Goal: Information Seeking & Learning: Learn about a topic

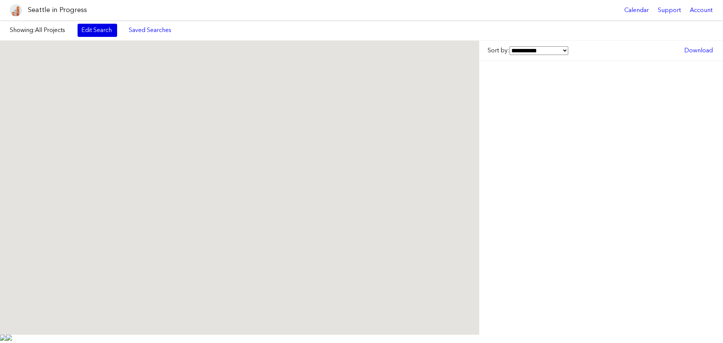
click at [100, 33] on link "Edit Search" at bounding box center [98, 30] width 40 height 13
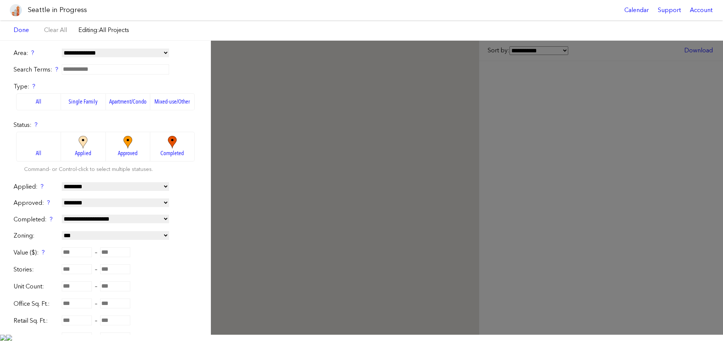
click at [130, 101] on label "Apartment/Condo" at bounding box center [128, 101] width 44 height 17
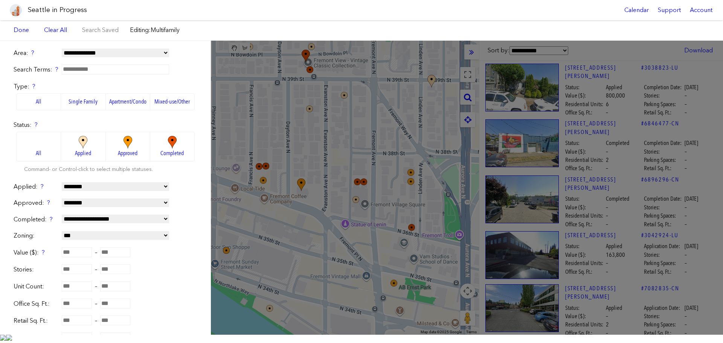
click at [79, 144] on img at bounding box center [83, 142] width 21 height 13
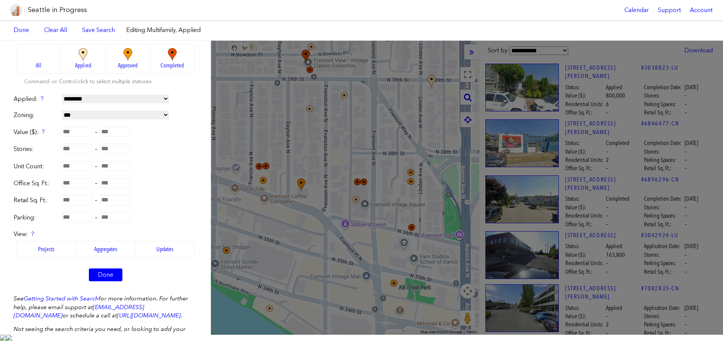
scroll to position [75, 0]
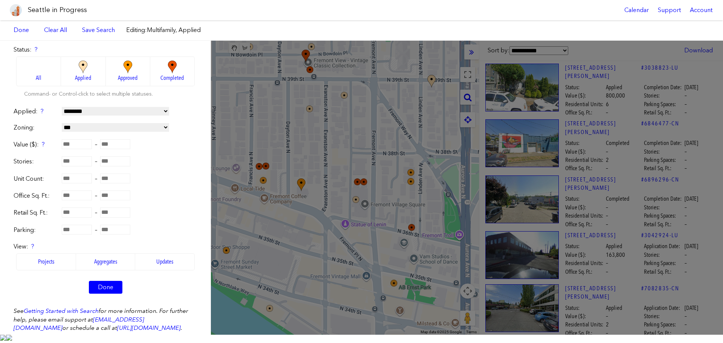
click at [49, 74] on label "All" at bounding box center [38, 71] width 45 height 30
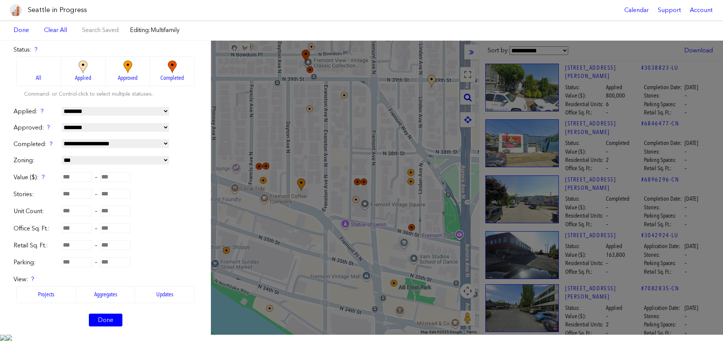
click at [76, 208] on input "number" at bounding box center [77, 211] width 30 height 10
type input "**"
click at [169, 210] on div "Unit Count: ** –" at bounding box center [106, 211] width 184 height 9
click at [82, 325] on div "Done" at bounding box center [106, 320] width 184 height 13
click at [89, 324] on link "Done" at bounding box center [106, 320] width 34 height 13
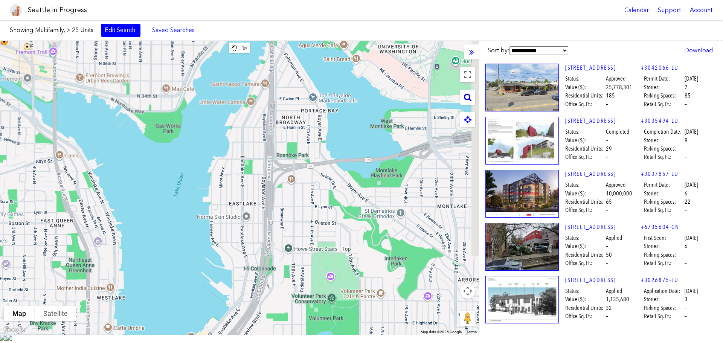
drag, startPoint x: 349, startPoint y: 260, endPoint x: 96, endPoint y: 69, distance: 317.6
click at [96, 69] on div at bounding box center [239, 188] width 479 height 294
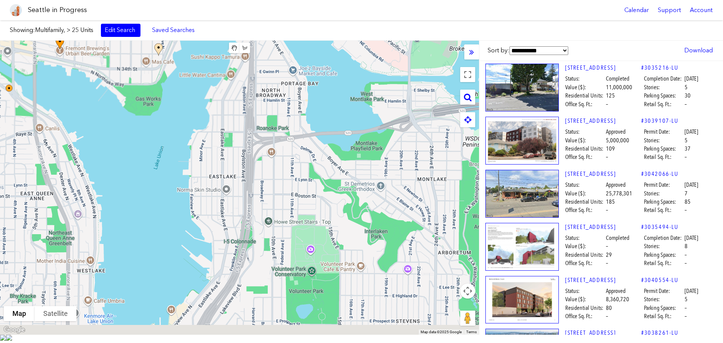
drag, startPoint x: 370, startPoint y: 213, endPoint x: 313, endPoint y: 168, distance: 72.9
click at [314, 164] on div at bounding box center [239, 188] width 479 height 294
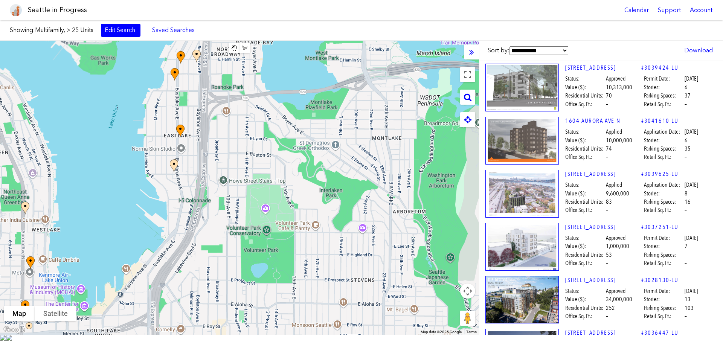
drag, startPoint x: 330, startPoint y: 217, endPoint x: 320, endPoint y: 198, distance: 21.1
click at [320, 198] on div at bounding box center [239, 188] width 479 height 294
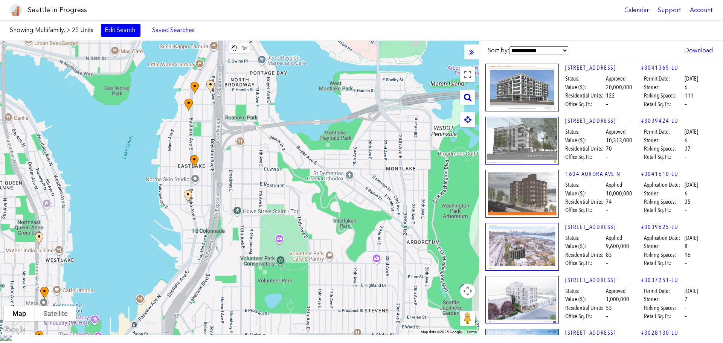
drag, startPoint x: 301, startPoint y: 189, endPoint x: 315, endPoint y: 220, distance: 34.7
click at [315, 220] on div at bounding box center [239, 188] width 479 height 294
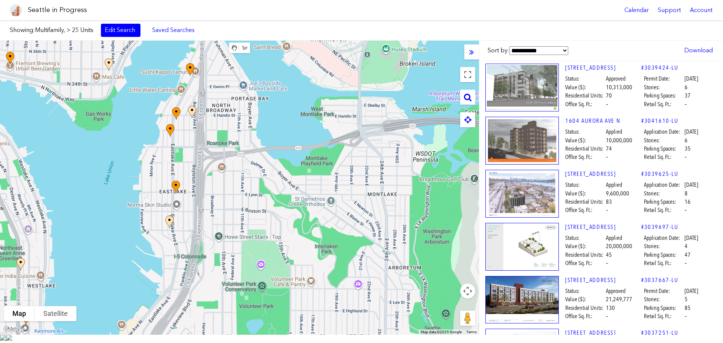
drag, startPoint x: 277, startPoint y: 163, endPoint x: 262, endPoint y: 182, distance: 23.5
click at [262, 182] on div at bounding box center [239, 188] width 479 height 294
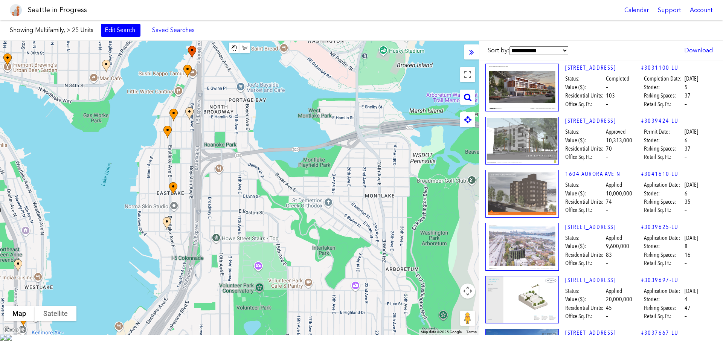
drag, startPoint x: 279, startPoint y: 157, endPoint x: 266, endPoint y: 163, distance: 14.7
click at [266, 163] on div at bounding box center [239, 188] width 479 height 294
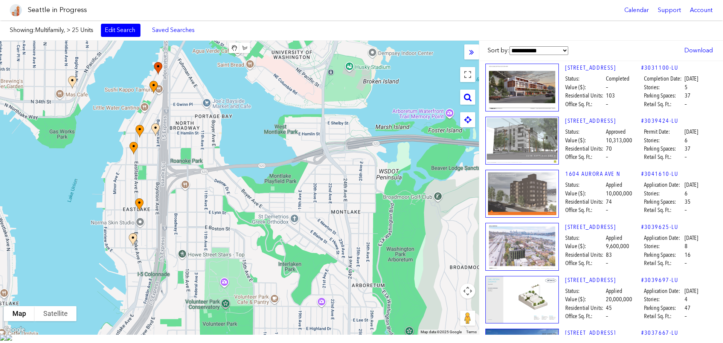
drag, startPoint x: 271, startPoint y: 135, endPoint x: 236, endPoint y: 151, distance: 38.6
click at [236, 151] on div at bounding box center [239, 188] width 479 height 294
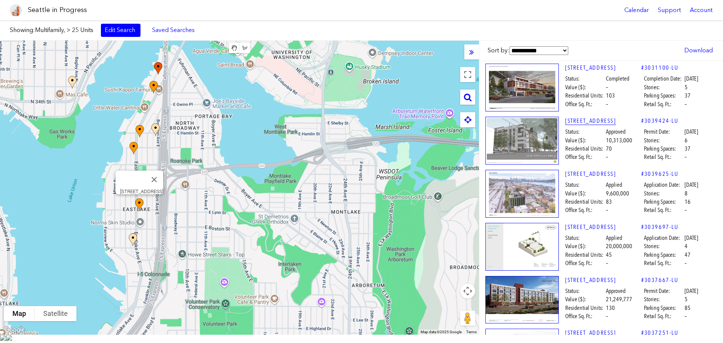
click at [591, 121] on link "[STREET_ADDRESS]" at bounding box center [603, 121] width 76 height 8
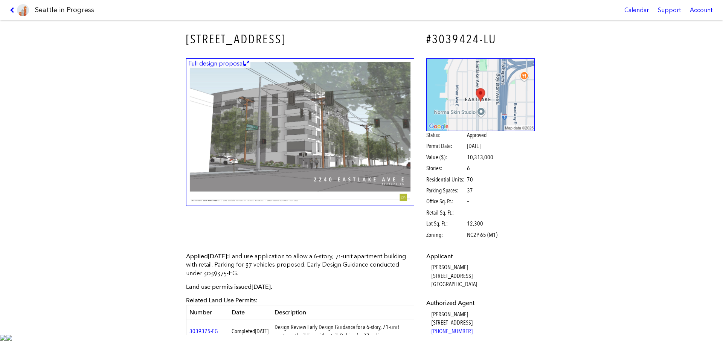
click at [289, 161] on img at bounding box center [300, 132] width 228 height 148
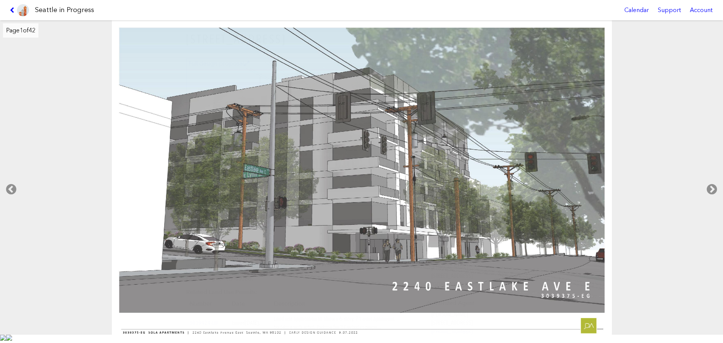
click at [19, 10] on img at bounding box center [23, 10] width 12 height 12
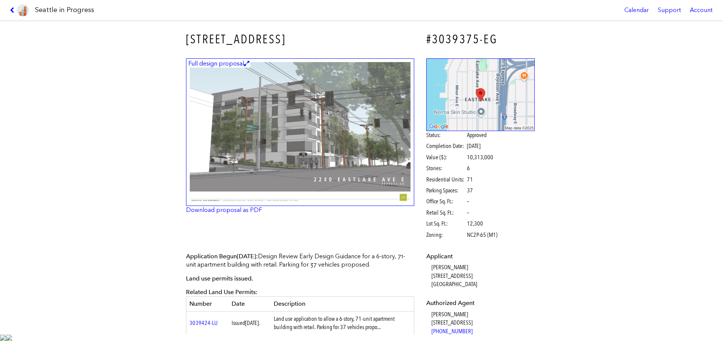
drag, startPoint x: 12, startPoint y: 12, endPoint x: 31, endPoint y: 28, distance: 24.0
click at [12, 12] on icon at bounding box center [13, 10] width 7 height 6
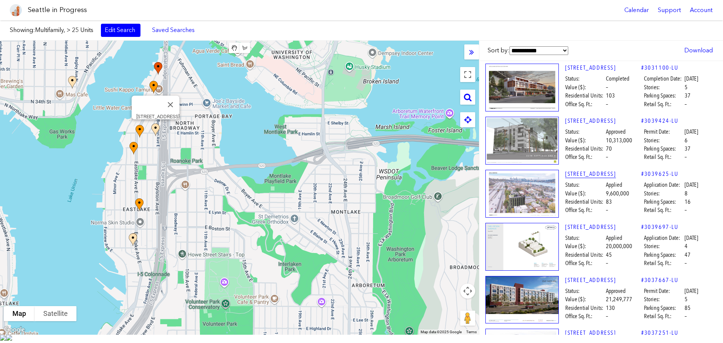
click at [586, 177] on link "[STREET_ADDRESS]" at bounding box center [603, 174] width 76 height 8
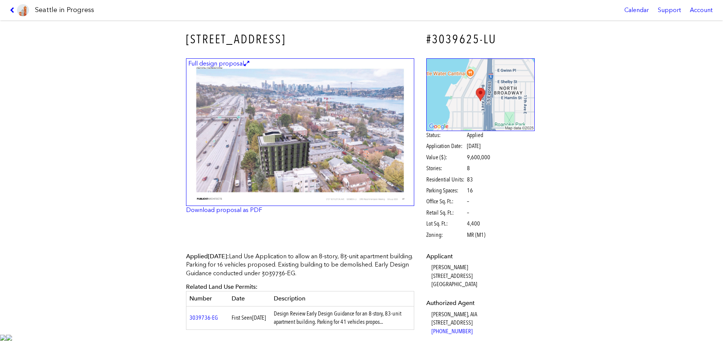
click at [270, 151] on img at bounding box center [300, 132] width 228 height 148
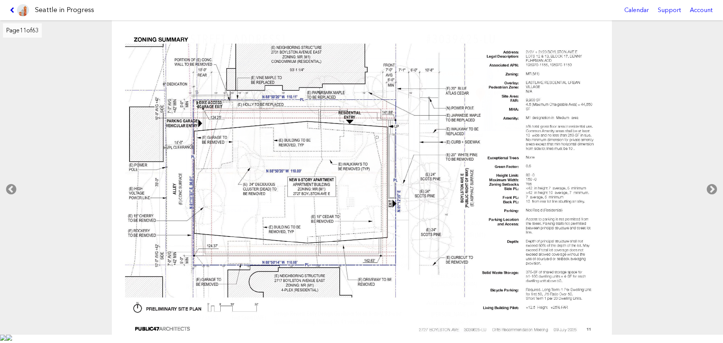
click at [10, 12] on icon at bounding box center [13, 10] width 7 height 6
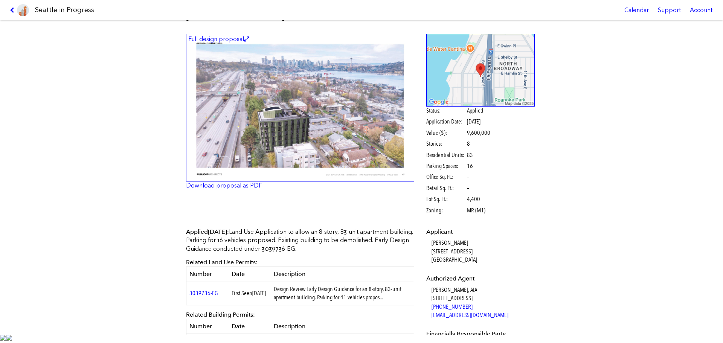
scroll to position [38, 0]
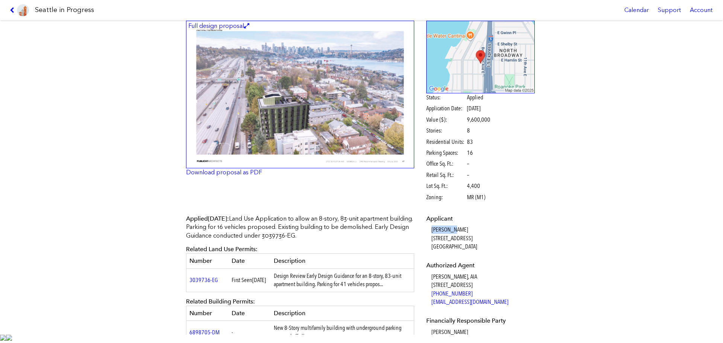
drag, startPoint x: 467, startPoint y: 227, endPoint x: 426, endPoint y: 230, distance: 41.2
copy dd "[PERSON_NAME]"
click at [605, 205] on div "[STREET_ADDRESS] #3039625-LU Full design proposal Download proposal as PDF Stat…" at bounding box center [361, 177] width 723 height 314
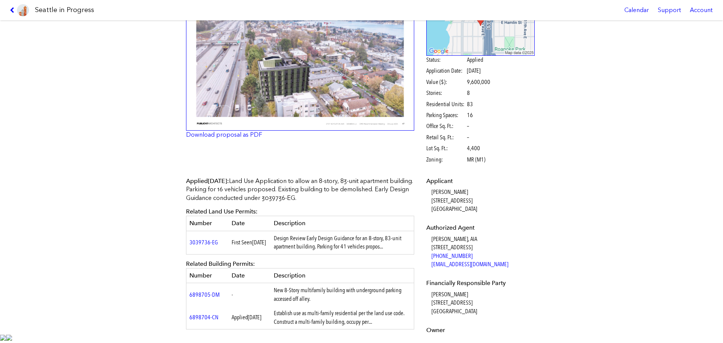
drag, startPoint x: 468, startPoint y: 292, endPoint x: 429, endPoint y: 291, distance: 39.6
click at [432, 291] on dd "[PERSON_NAME] [STREET_ADDRESS]" at bounding box center [484, 302] width 104 height 25
copy dd "[PERSON_NAME]"
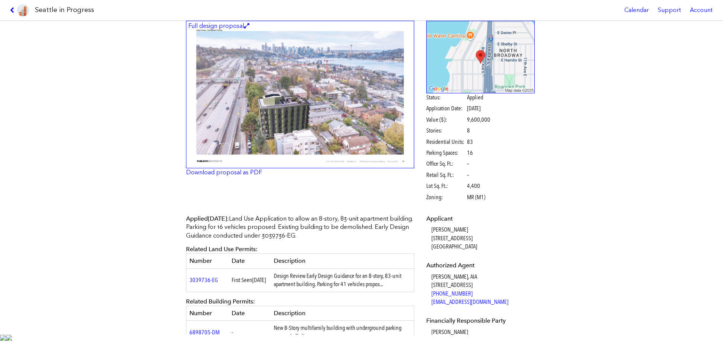
scroll to position [0, 0]
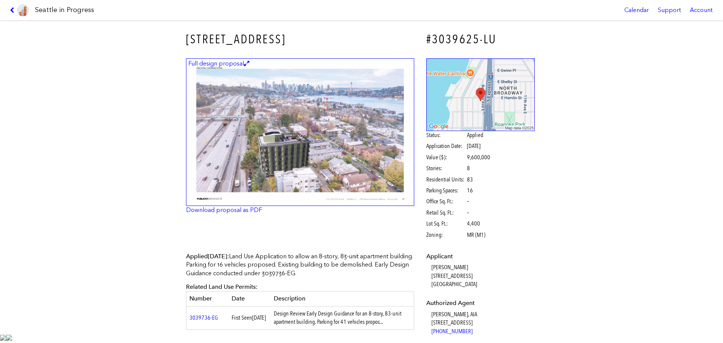
click at [256, 120] on img at bounding box center [300, 132] width 228 height 148
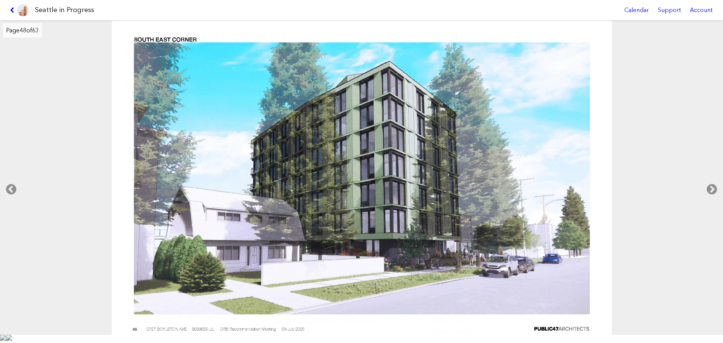
click at [17, 9] on img at bounding box center [23, 10] width 12 height 12
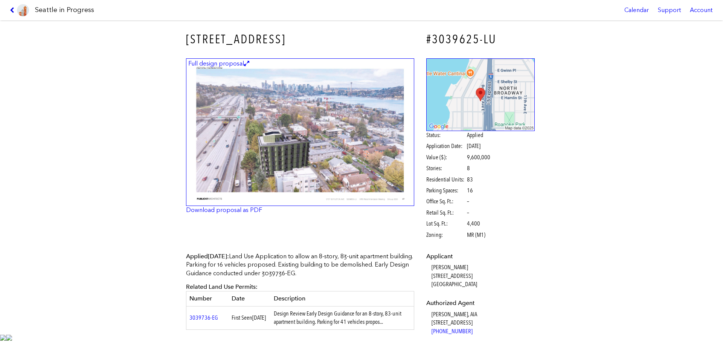
click at [11, 9] on icon at bounding box center [13, 10] width 7 height 6
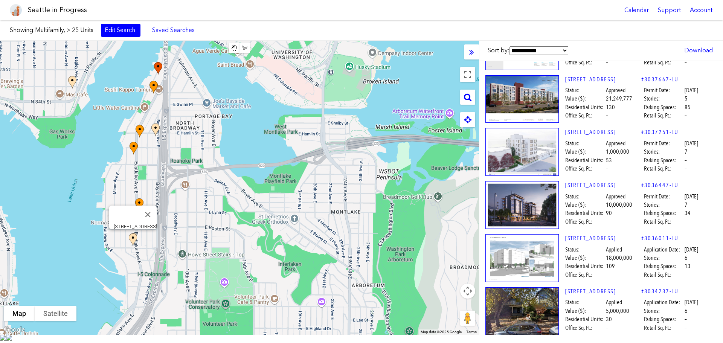
scroll to position [201, 0]
click at [597, 188] on link "[STREET_ADDRESS]" at bounding box center [603, 185] width 76 height 8
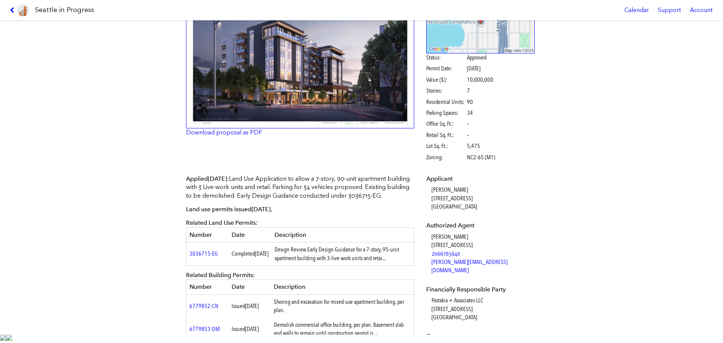
scroll to position [38, 0]
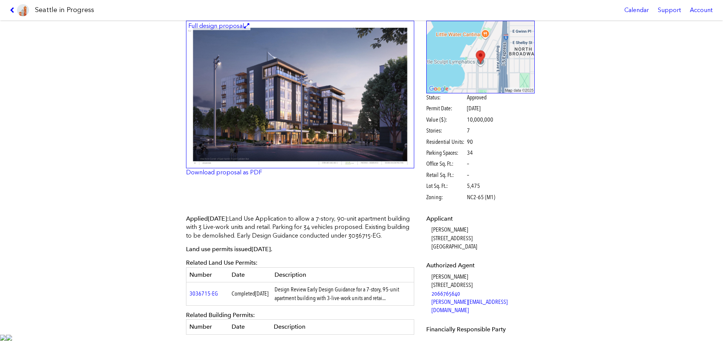
click at [327, 147] on img at bounding box center [300, 95] width 228 height 148
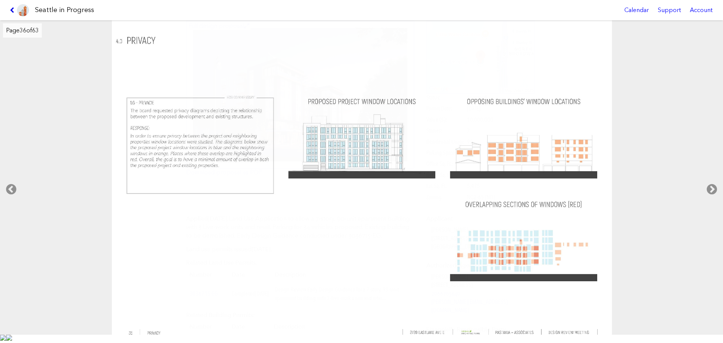
click at [16, 10] on icon at bounding box center [13, 10] width 7 height 6
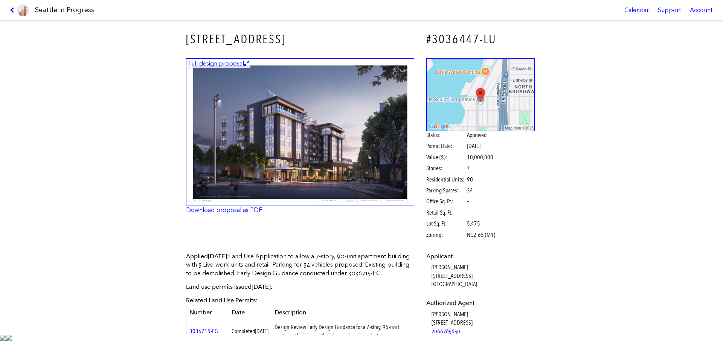
drag, startPoint x: 303, startPoint y: 33, endPoint x: 169, endPoint y: 29, distance: 134.2
click at [169, 29] on div "[STREET_ADDRESS] #3036447-LU Full design proposal Download proposal as PDF Stat…" at bounding box center [361, 177] width 723 height 314
copy h3 "[STREET_ADDRESS]"
click at [10, 7] on icon at bounding box center [13, 10] width 7 height 6
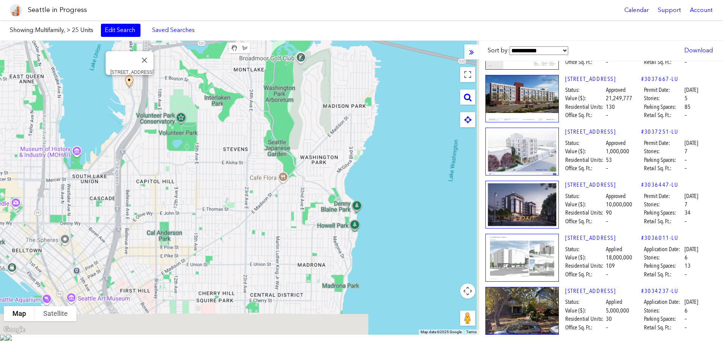
drag, startPoint x: 337, startPoint y: 298, endPoint x: 248, endPoint y: 118, distance: 200.4
click at [248, 118] on div "[STREET_ADDRESS]" at bounding box center [239, 188] width 479 height 294
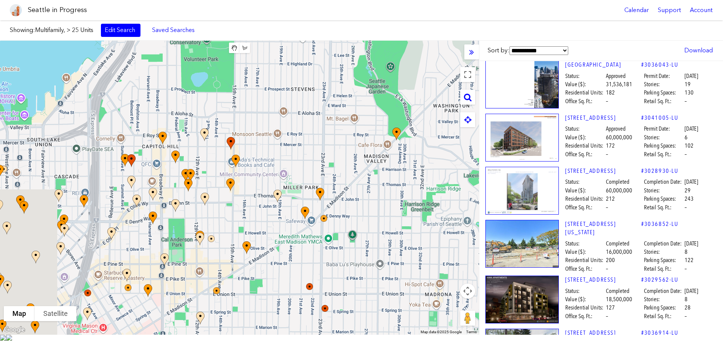
drag, startPoint x: 197, startPoint y: 200, endPoint x: 258, endPoint y: 179, distance: 64.0
click at [258, 179] on div at bounding box center [239, 188] width 479 height 294
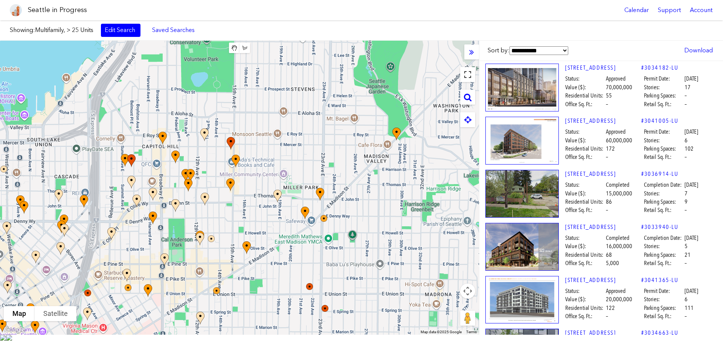
click at [471, 77] on button "Toggle fullscreen view" at bounding box center [467, 74] width 15 height 15
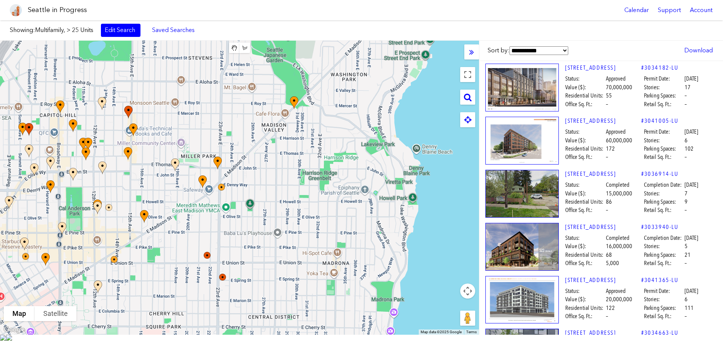
drag, startPoint x: 388, startPoint y: 206, endPoint x: 249, endPoint y: 148, distance: 150.6
click at [249, 148] on div at bounding box center [239, 188] width 479 height 294
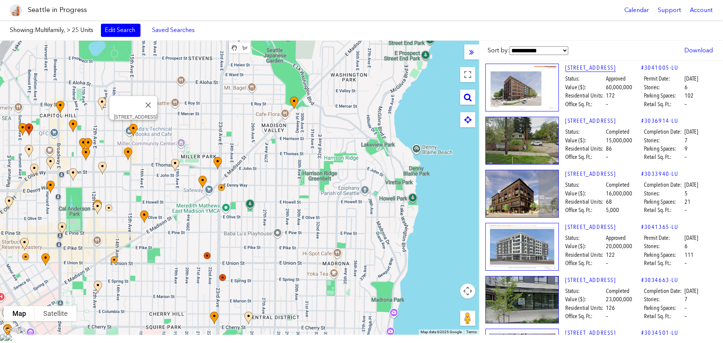
click at [588, 69] on link "[STREET_ADDRESS]" at bounding box center [603, 68] width 76 height 8
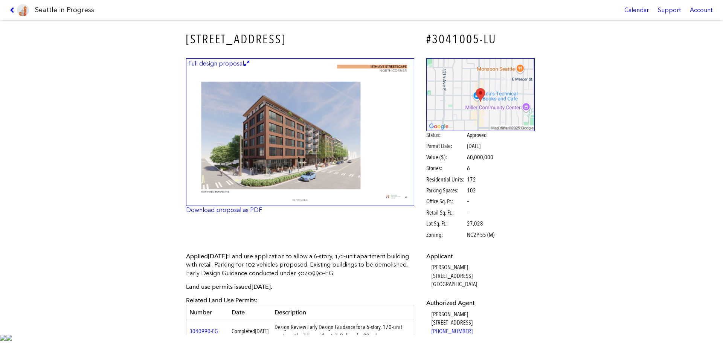
click at [346, 147] on img at bounding box center [300, 132] width 228 height 148
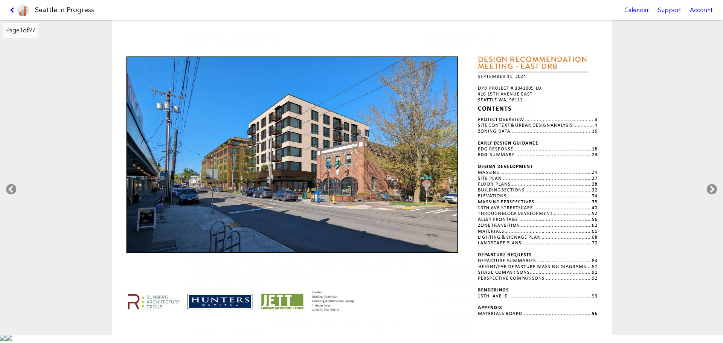
click at [9, 9] on link at bounding box center [19, 10] width 25 height 20
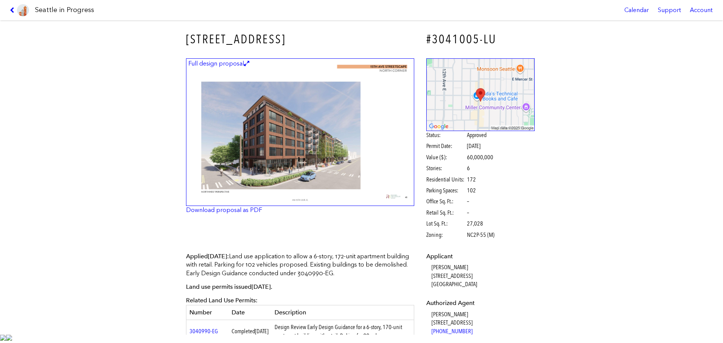
click at [9, 9] on link at bounding box center [19, 10] width 25 height 20
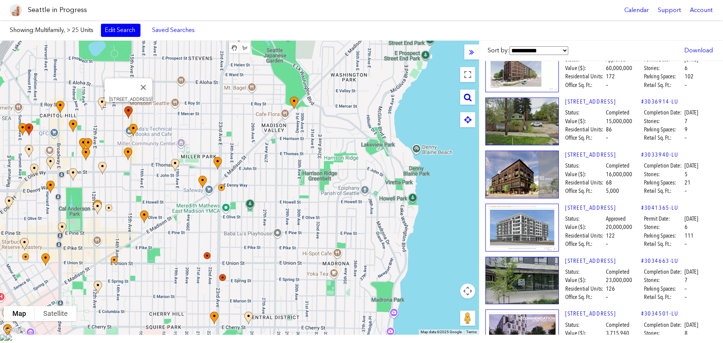
scroll to position [38, 0]
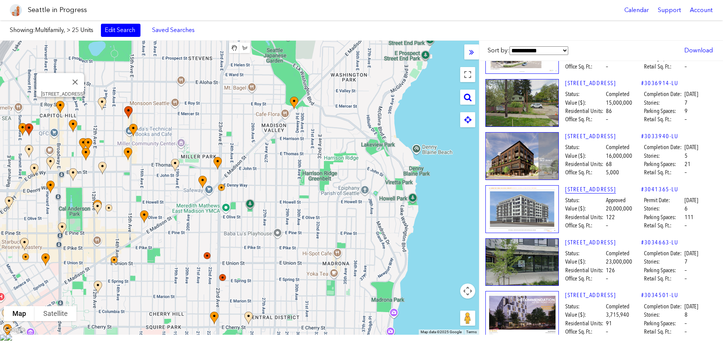
click at [580, 186] on link "[STREET_ADDRESS]" at bounding box center [603, 189] width 76 height 8
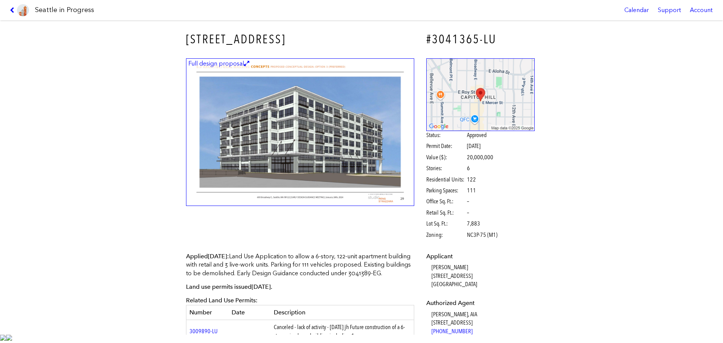
click at [269, 153] on img at bounding box center [300, 132] width 228 height 148
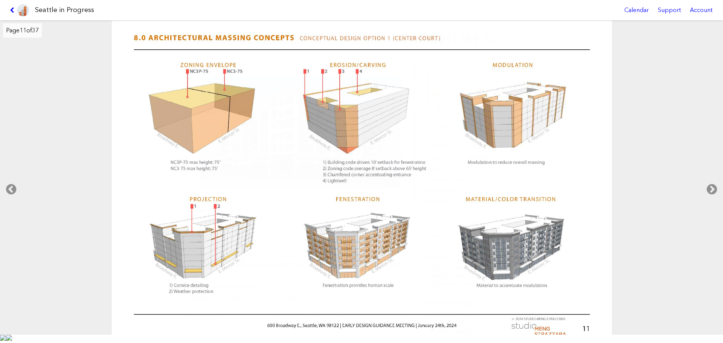
click at [8, 14] on link at bounding box center [19, 10] width 25 height 20
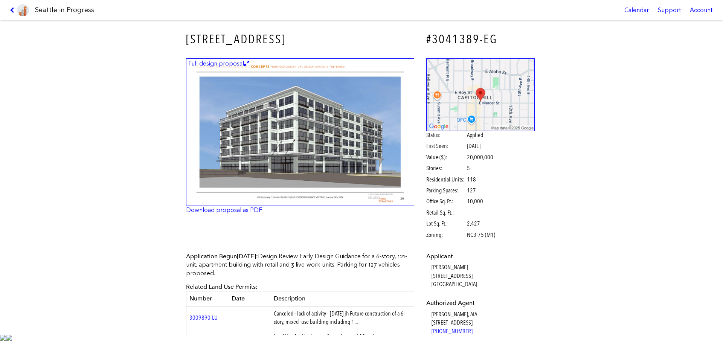
click at [9, 9] on link at bounding box center [19, 10] width 25 height 20
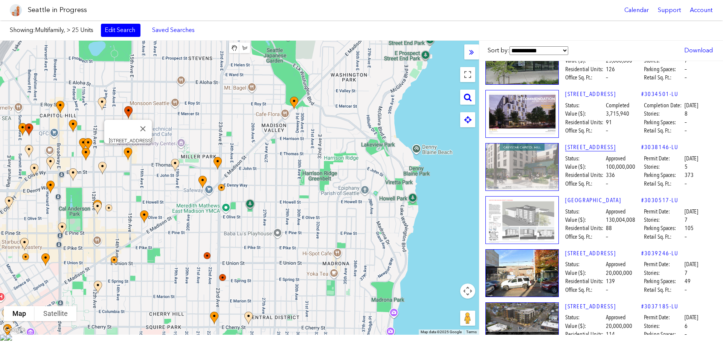
scroll to position [264, 0]
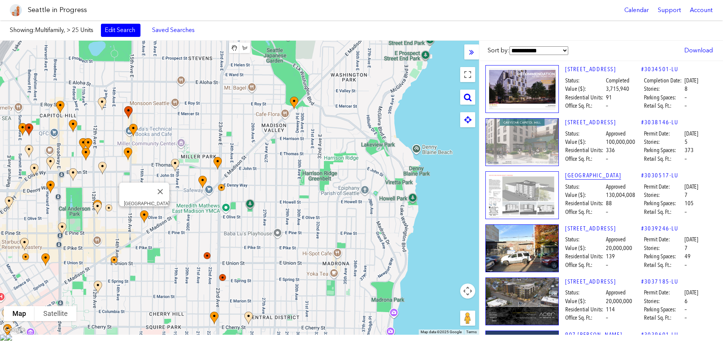
click at [584, 176] on link "[GEOGRAPHIC_DATA]" at bounding box center [603, 175] width 76 height 8
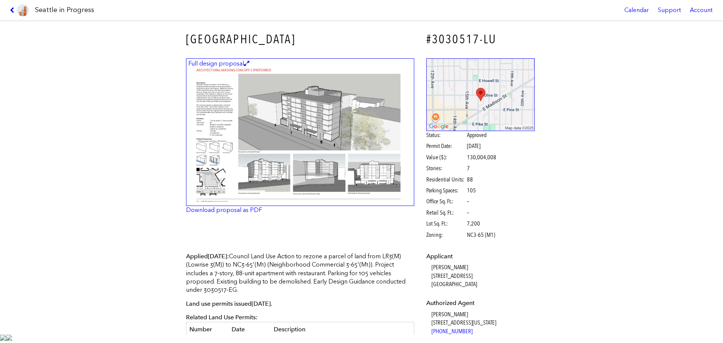
click at [15, 11] on icon at bounding box center [13, 10] width 7 height 6
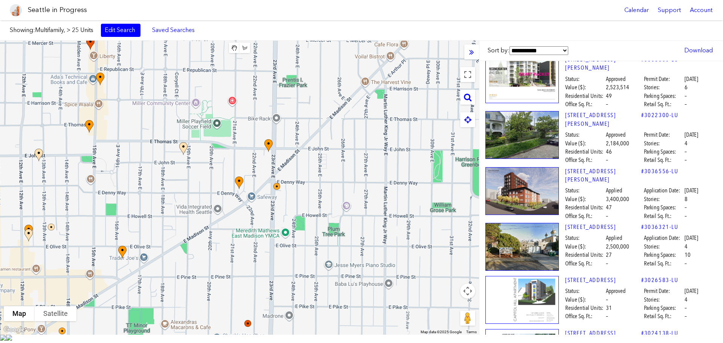
scroll to position [467, 0]
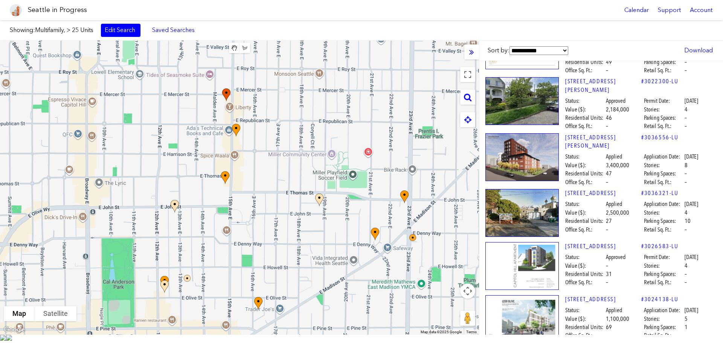
drag, startPoint x: 165, startPoint y: 197, endPoint x: 410, endPoint y: 290, distance: 262.0
click at [410, 290] on div at bounding box center [239, 188] width 479 height 294
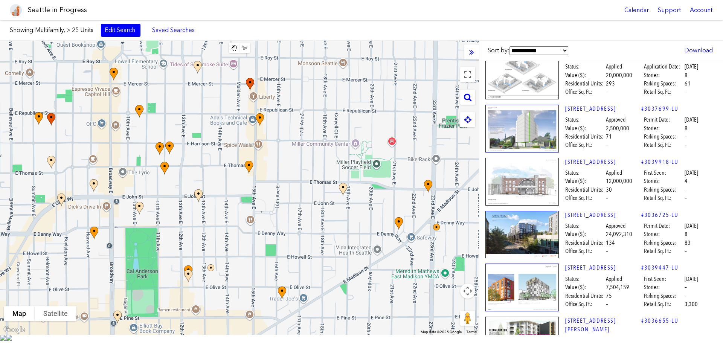
drag, startPoint x: 203, startPoint y: 180, endPoint x: 230, endPoint y: 169, distance: 28.7
click at [230, 169] on div at bounding box center [239, 188] width 479 height 294
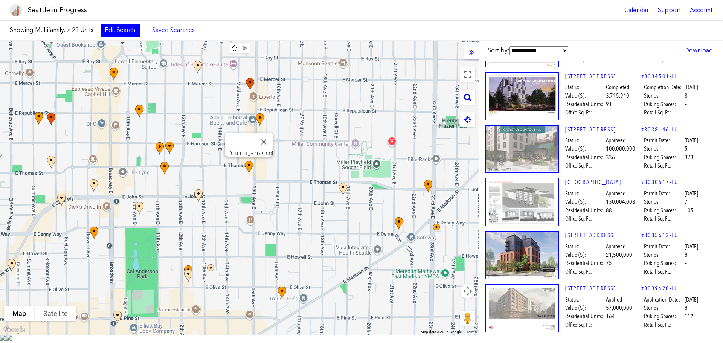
scroll to position [188, 0]
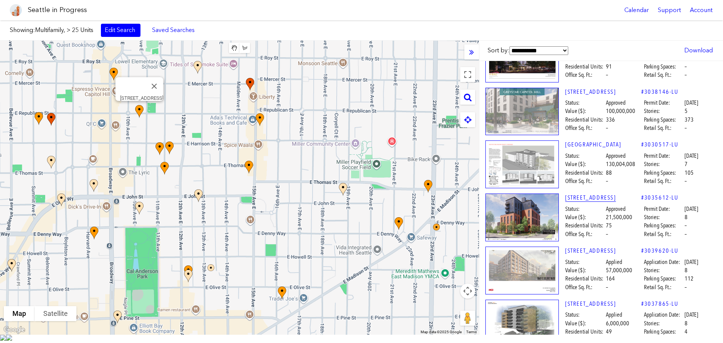
click at [595, 200] on link "[STREET_ADDRESS]" at bounding box center [603, 198] width 76 height 8
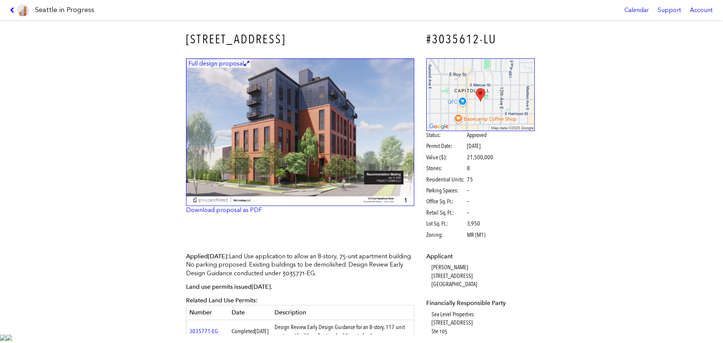
click at [357, 173] on img at bounding box center [300, 132] width 228 height 148
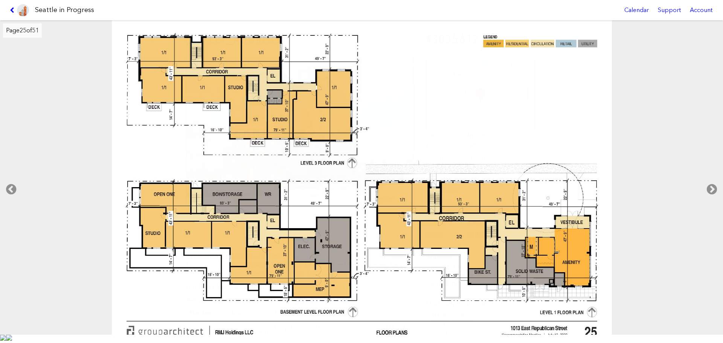
click at [21, 12] on img at bounding box center [23, 10] width 12 height 12
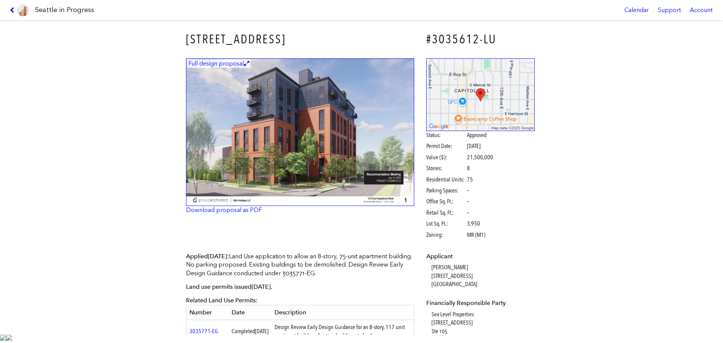
click at [11, 10] on icon at bounding box center [13, 10] width 7 height 6
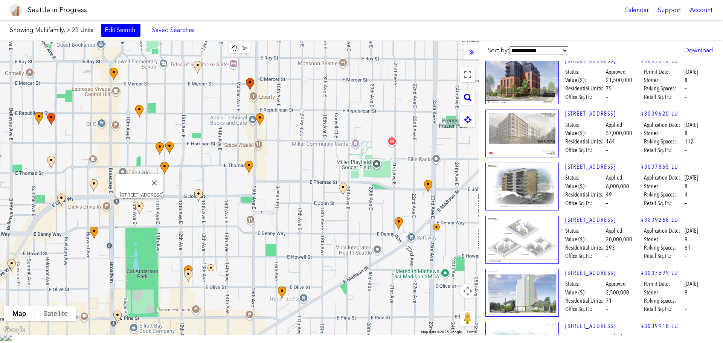
scroll to position [339, 0]
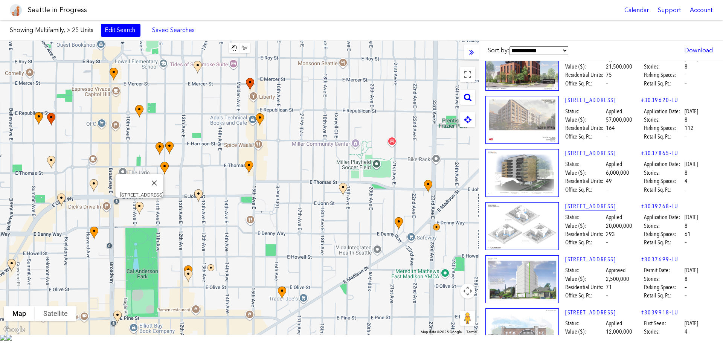
click at [578, 206] on link "[STREET_ADDRESS]" at bounding box center [603, 206] width 76 height 8
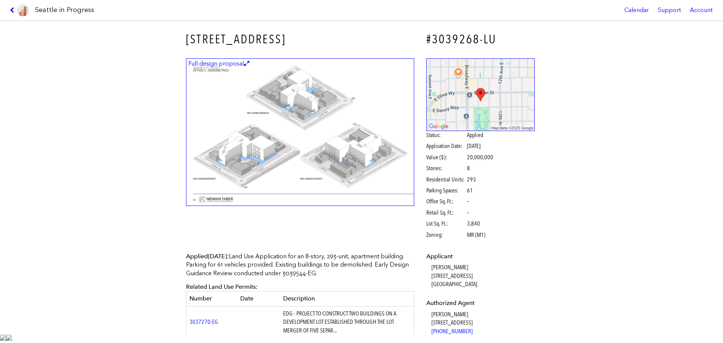
click at [10, 13] on link at bounding box center [19, 10] width 25 height 20
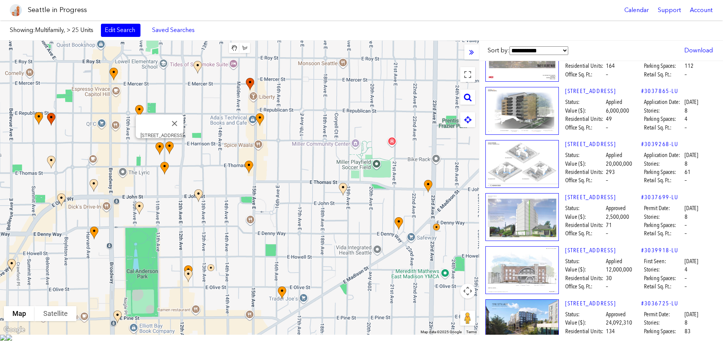
scroll to position [414, 0]
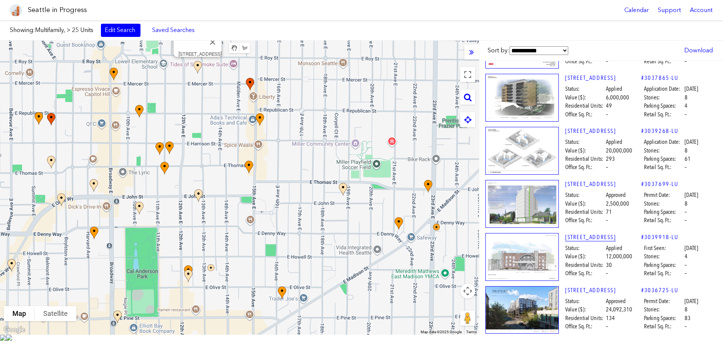
click at [581, 234] on link "[STREET_ADDRESS]" at bounding box center [603, 237] width 76 height 8
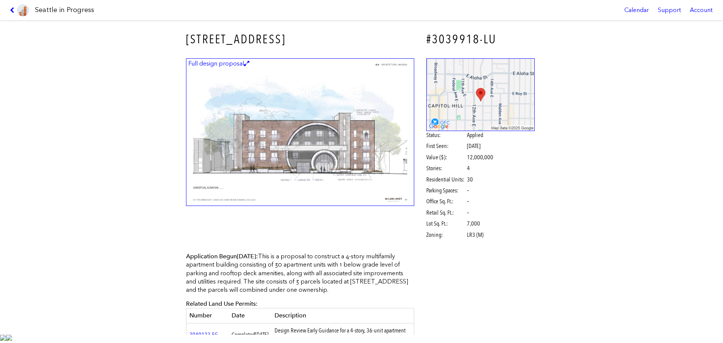
click at [349, 139] on img at bounding box center [300, 132] width 228 height 148
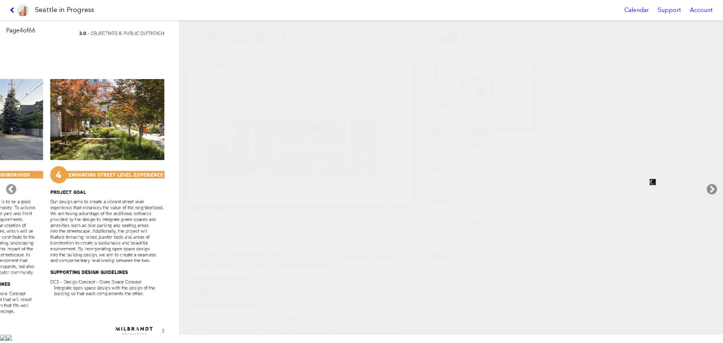
scroll to position [15, 0]
